Goal: Contribute content: Add original content to the website for others to see

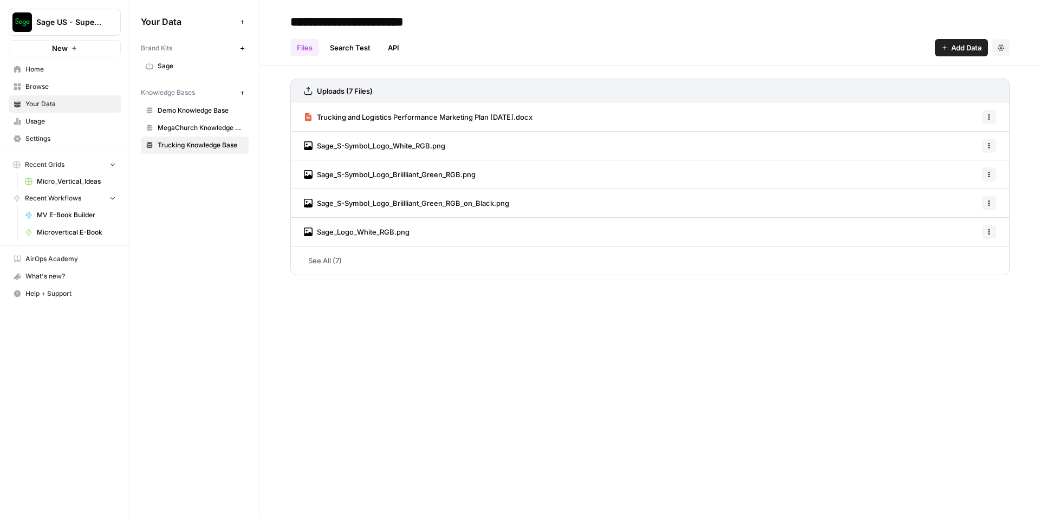
click at [323, 266] on link "See All (7)" at bounding box center [649, 260] width 719 height 28
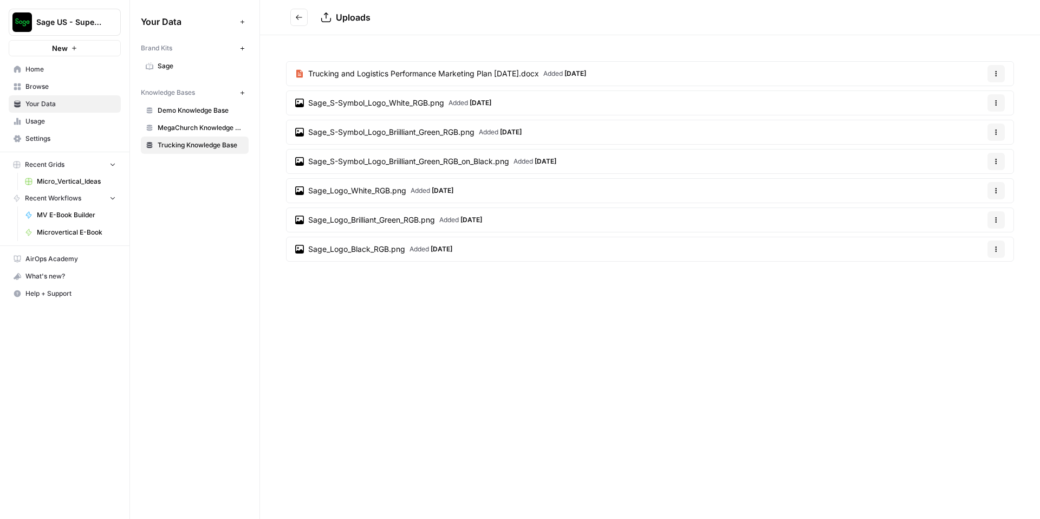
click at [328, 21] on icon at bounding box center [326, 17] width 11 height 11
click at [299, 16] on icon "Go back" at bounding box center [299, 18] width 8 height 8
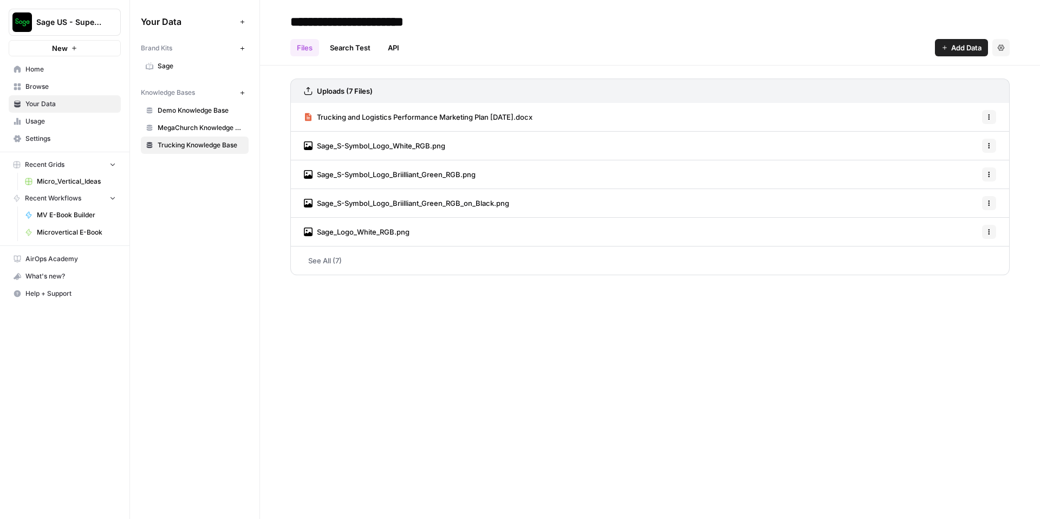
click at [972, 48] on span "Add Data" at bounding box center [966, 47] width 30 height 11
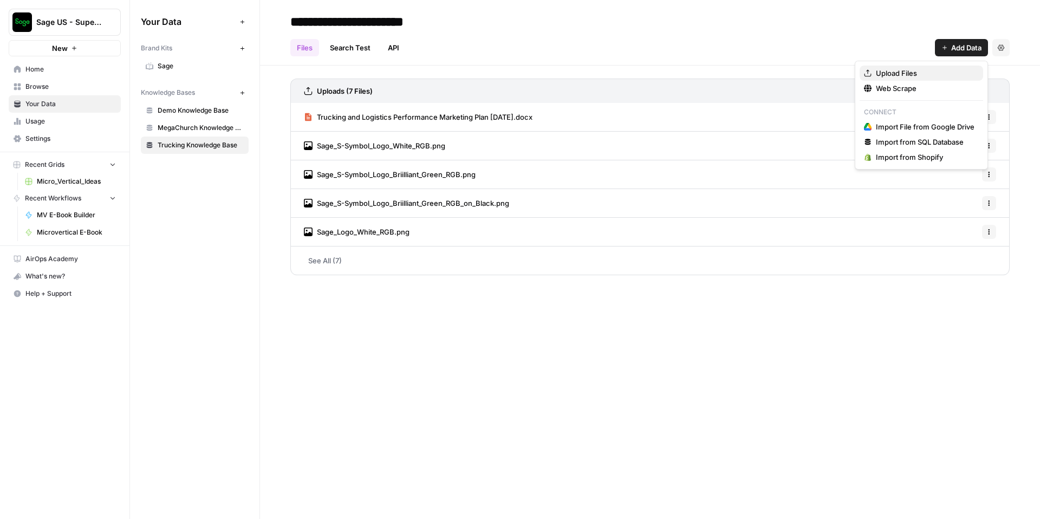
click at [889, 75] on span "Upload Files" at bounding box center [925, 73] width 99 height 11
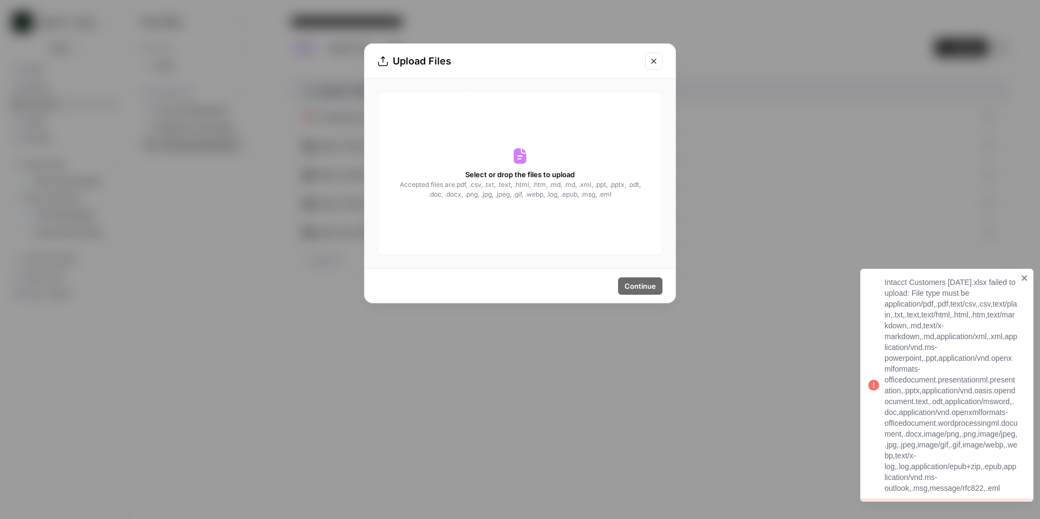
click at [1024, 277] on icon "close" at bounding box center [1023, 277] width 5 height 5
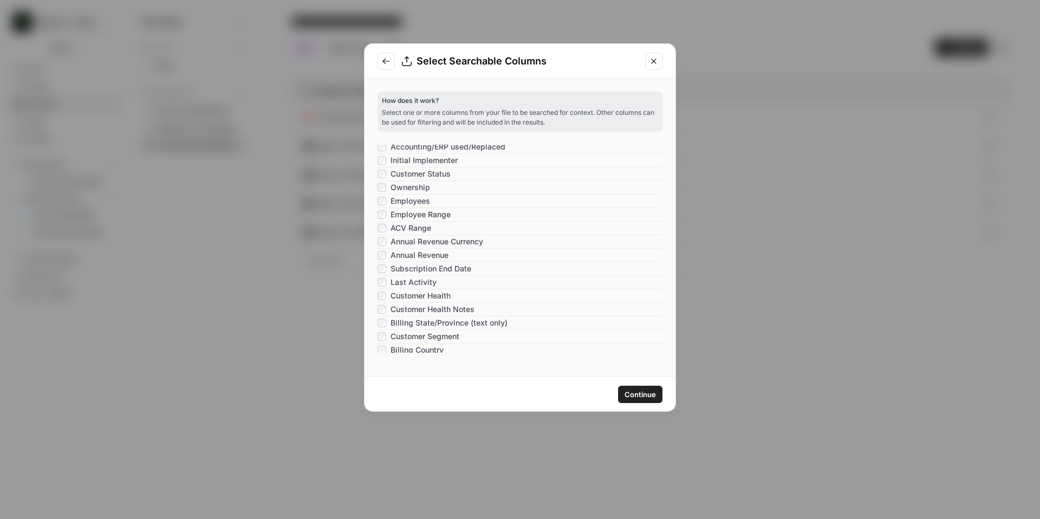
scroll to position [135, 0]
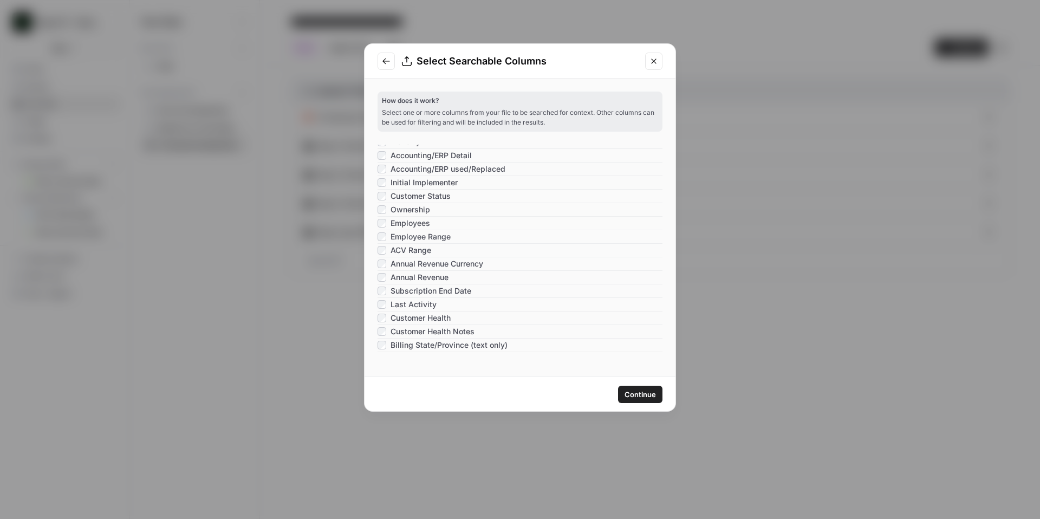
click at [647, 393] on span "Continue" at bounding box center [639, 394] width 31 height 11
